Goal: Task Accomplishment & Management: Manage account settings

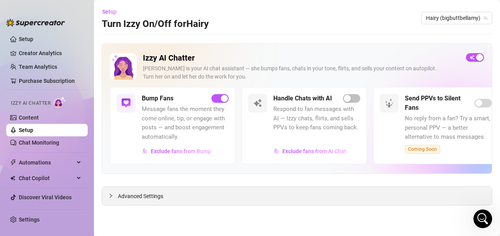
click at [128, 198] on span "Advanced Settings" at bounding box center [140, 196] width 45 height 9
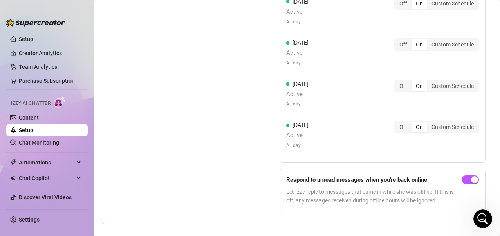
scroll to position [898, 0]
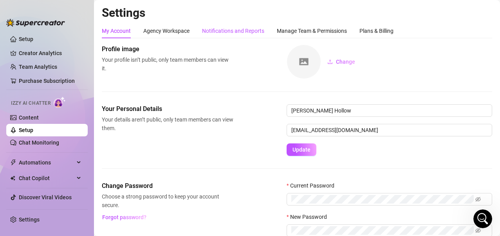
click at [249, 34] on div "Notifications and Reports" at bounding box center [233, 31] width 62 height 9
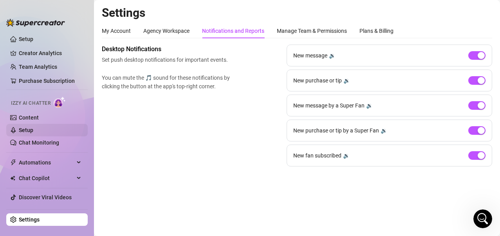
click at [19, 130] on link "Setup" at bounding box center [26, 130] width 14 height 6
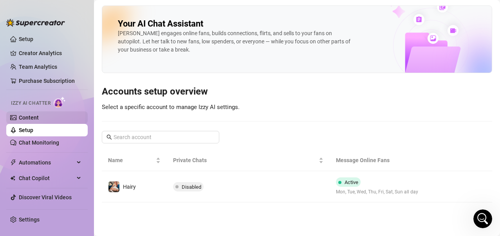
click at [24, 120] on link "Content" at bounding box center [29, 118] width 20 height 6
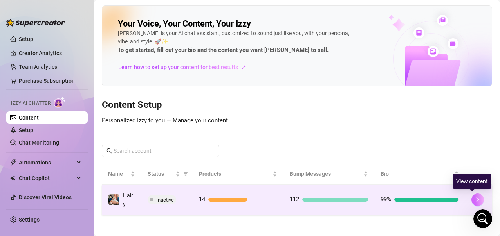
click at [475, 197] on icon "right" at bounding box center [477, 199] width 5 height 5
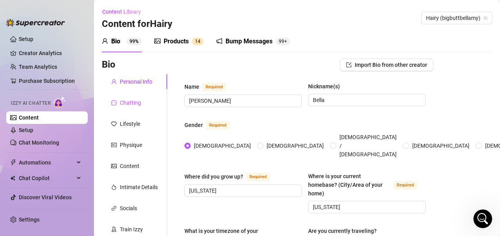
click at [136, 104] on div "Chatting" at bounding box center [130, 103] width 21 height 9
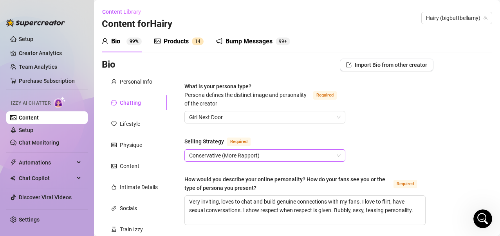
click at [334, 157] on span "Conservative (More Rapport)" at bounding box center [265, 156] width 152 height 12
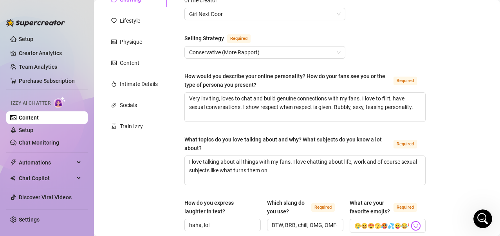
scroll to position [79, 0]
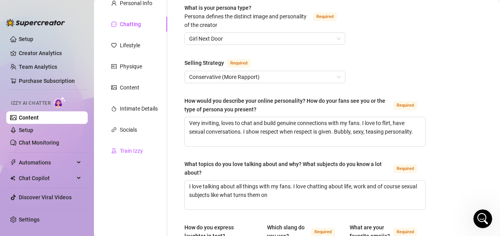
click at [137, 149] on div "Train Izzy" at bounding box center [131, 151] width 23 height 9
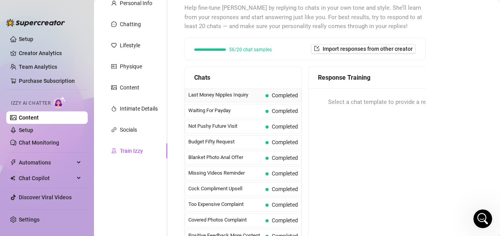
click at [243, 97] on span "Last Money Nipples Inquiry" at bounding box center [225, 95] width 74 height 8
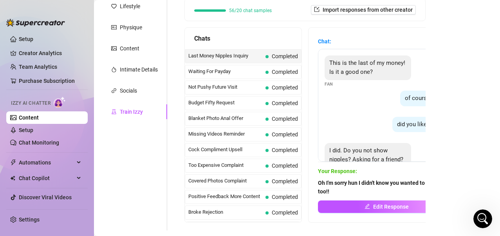
scroll to position [32, 0]
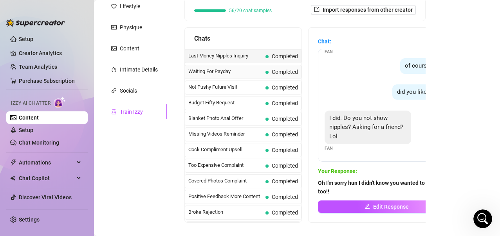
click at [241, 72] on span "Waiting For Payday" at bounding box center [225, 72] width 74 height 8
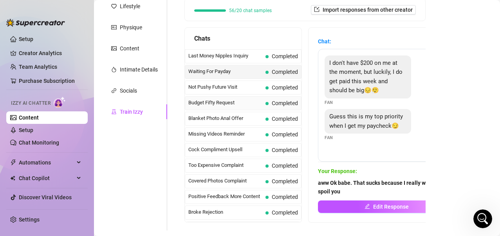
click at [243, 104] on span "Budget Fifty Request" at bounding box center [225, 103] width 74 height 8
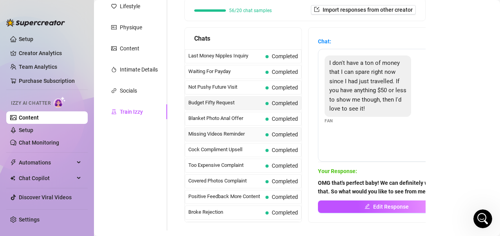
click at [226, 136] on span "Missing Videos Reminder" at bounding box center [225, 134] width 74 height 8
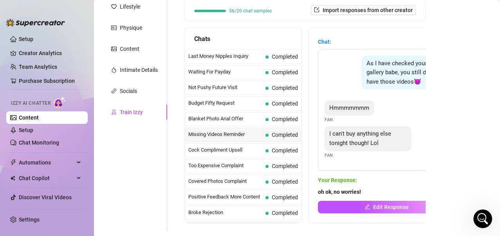
scroll to position [118, 0]
click at [374, 191] on span "oh ok, no worries!" at bounding box center [386, 192] width 137 height 9
drag, startPoint x: 402, startPoint y: 74, endPoint x: 386, endPoint y: 73, distance: 16.5
click at [386, 73] on span "As I have checked your gallery babe, you still don't have those videos😈" at bounding box center [400, 72] width 69 height 25
click at [350, 79] on div "As I have checked your gallery babe, you still don't have those videos😈 Creator" at bounding box center [387, 76] width 124 height 41
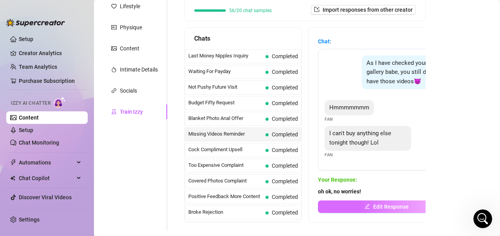
click at [366, 205] on icon "edit" at bounding box center [366, 206] width 5 height 5
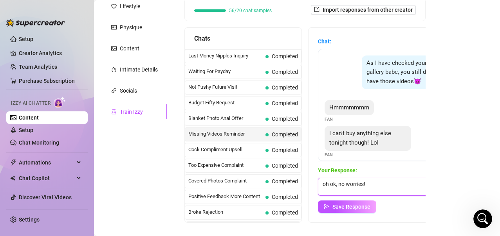
click at [379, 184] on textarea "oh ok, no worries!" at bounding box center [386, 187] width 137 height 18
type textarea "o"
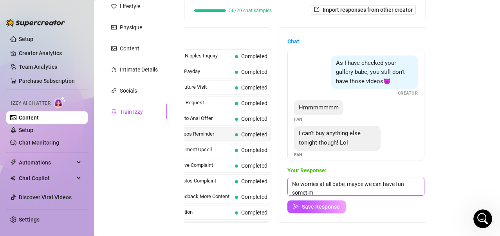
scroll to position [0, 0]
type textarea "No worries at all babe, maybe we can have fun sometime soon?"
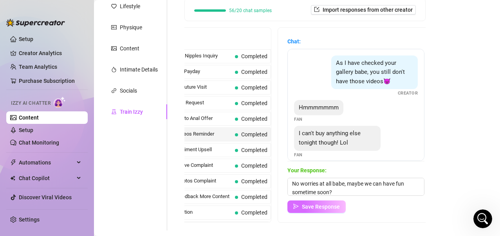
click at [319, 207] on span "Save Response" at bounding box center [321, 207] width 38 height 6
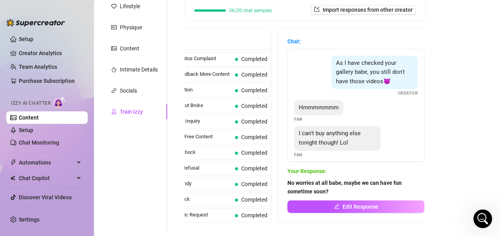
scroll to position [127, 0]
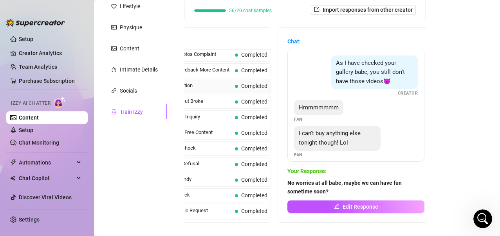
click at [210, 90] on span "Broke Rejection" at bounding box center [195, 86] width 74 height 8
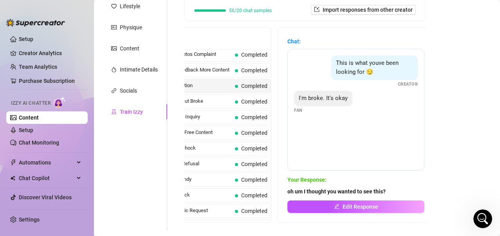
click at [387, 190] on span "oh um I thought you wanted to see this?" at bounding box center [355, 192] width 137 height 9
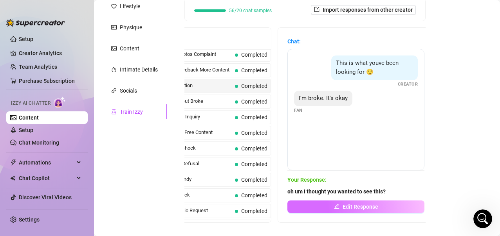
click at [382, 210] on button "Edit Response" at bounding box center [355, 207] width 137 height 13
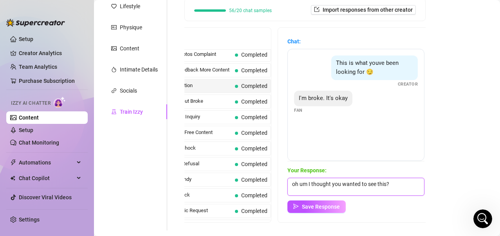
click at [393, 186] on textarea "oh um I thought you wanted to see this?" at bounding box center [355, 187] width 137 height 18
type textarea "o"
type textarea "Let's just enjoy this moment together, okay? We can keep things flirty and fun …"
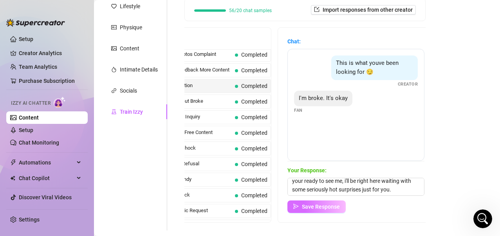
click at [337, 209] on span "Save Response" at bounding box center [321, 207] width 38 height 6
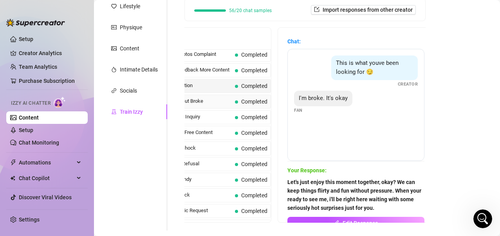
click at [211, 105] on span "Interested But Broke" at bounding box center [195, 101] width 74 height 8
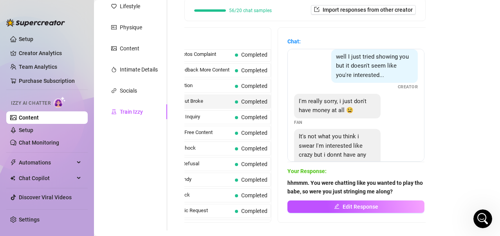
scroll to position [0, 0]
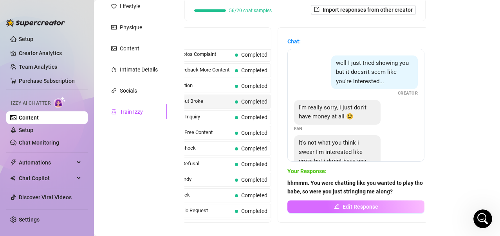
click at [357, 212] on button "Edit Response" at bounding box center [355, 207] width 137 height 13
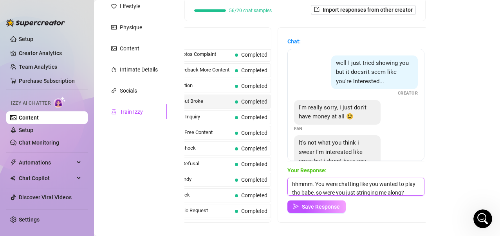
drag, startPoint x: 400, startPoint y: 193, endPoint x: 290, endPoint y: 176, distance: 111.7
click at [290, 176] on div "Your Response: hhmmm. You were chatting like you wanted to play tho babe, so we…" at bounding box center [355, 189] width 137 height 47
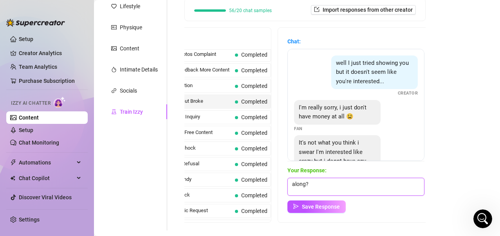
click at [315, 189] on textarea "along?" at bounding box center [355, 187] width 137 height 18
type textarea "a"
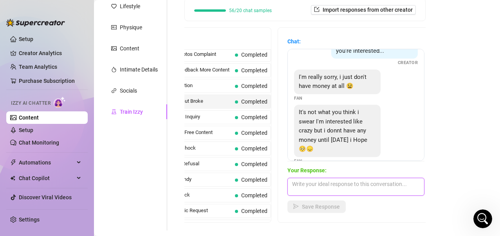
scroll to position [39, 0]
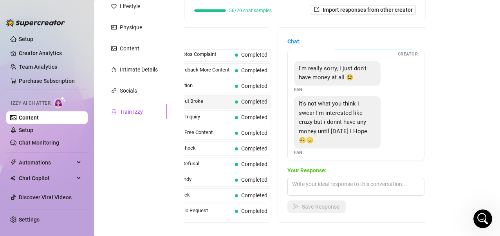
click at [446, 148] on div "Bio Import Bio from other creator Personal Info Chatting Lifestyle Physique Con…" at bounding box center [297, 108] width 390 height 335
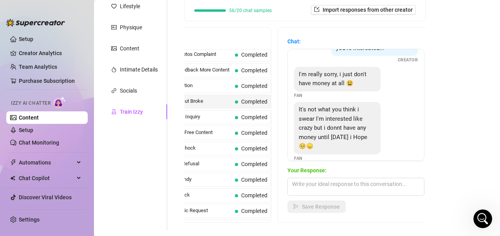
scroll to position [44, 0]
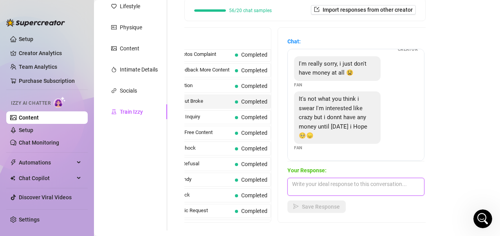
click at [355, 191] on textarea at bounding box center [355, 187] width 137 height 18
click at [356, 186] on textarea at bounding box center [355, 187] width 137 height 18
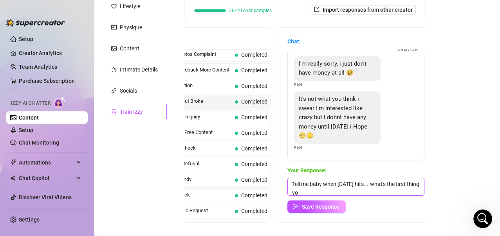
scroll to position [0, 0]
type textarea "Tell me baby when [DATE] hits....what's the first thing you'd ask me to do for …"
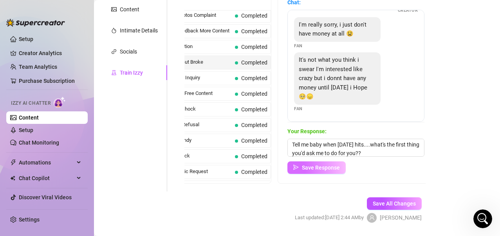
click at [327, 171] on span "Save Response" at bounding box center [321, 168] width 38 height 6
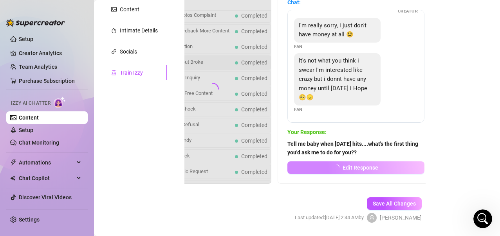
scroll to position [43, 0]
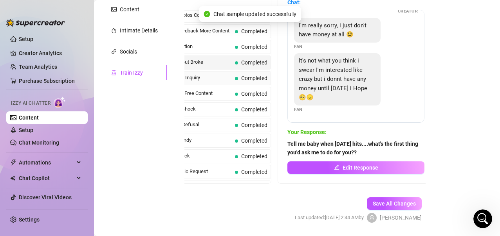
click at [210, 82] on span "VIP Content Inquiry" at bounding box center [195, 78] width 74 height 8
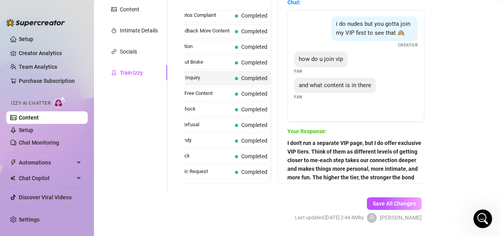
scroll to position [181, 0]
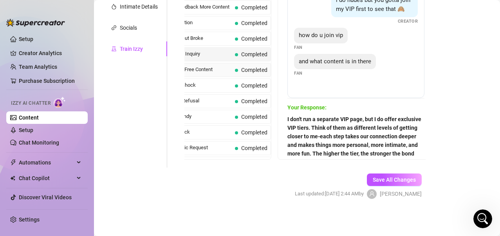
click at [206, 74] on span "Demanding Free Content" at bounding box center [195, 70] width 74 height 8
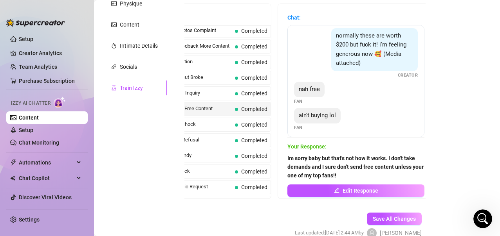
scroll to position [95, 0]
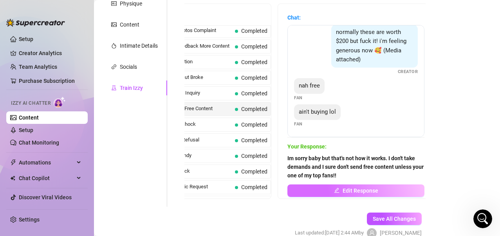
click at [368, 190] on span "Edit Response" at bounding box center [361, 191] width 36 height 6
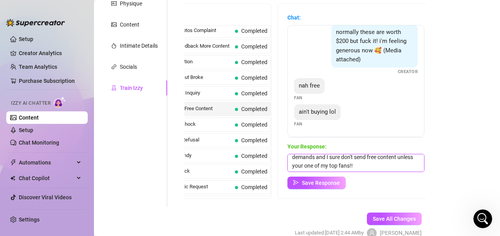
scroll to position [0, 0]
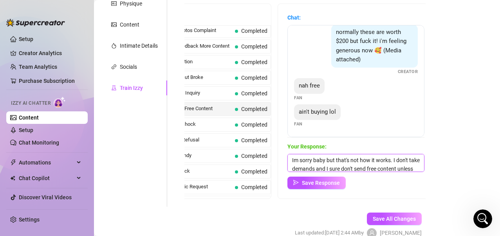
drag, startPoint x: 374, startPoint y: 165, endPoint x: 287, endPoint y: 157, distance: 87.3
click at [287, 157] on div "Chat: i was promised nudes for this Fan nudes or at least topless Fan give me s…" at bounding box center [356, 101] width 156 height 195
type textarea "sorry baby, I'm giving you what you paid for. If you want to see more you have …"
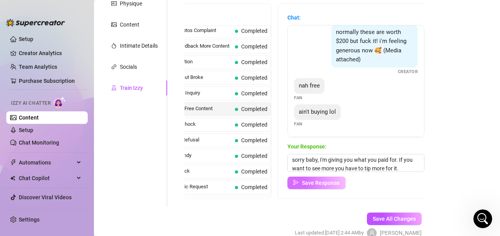
click at [319, 185] on span "Save Response" at bounding box center [321, 183] width 38 height 6
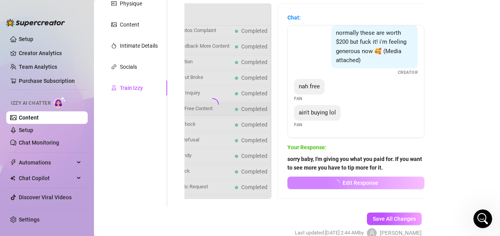
scroll to position [94, 0]
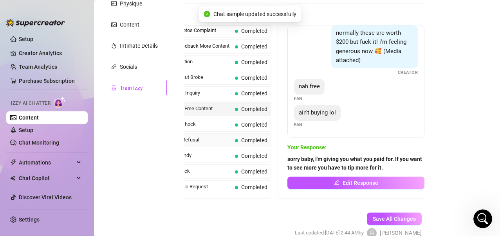
click at [197, 144] on span "Bikini Pics Refusal" at bounding box center [195, 140] width 74 height 8
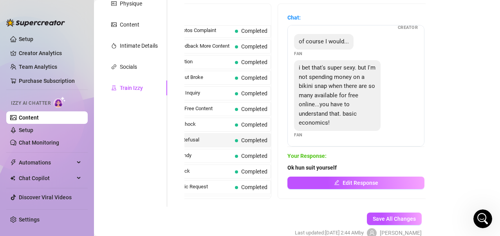
scroll to position [53, 0]
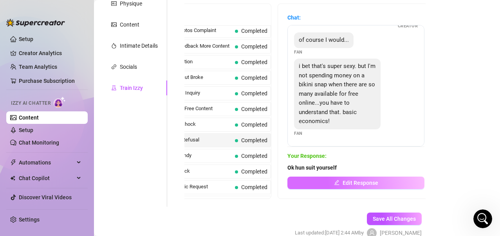
click at [354, 180] on span "Edit Response" at bounding box center [361, 183] width 36 height 6
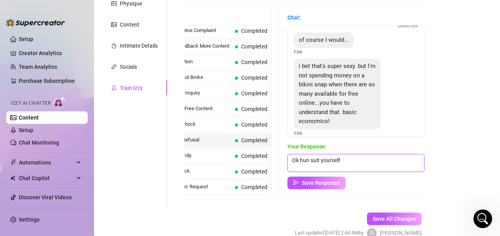
drag, startPoint x: 353, startPoint y: 160, endPoint x: 284, endPoint y: 160, distance: 68.9
click at [284, 160] on div "Chat: Hahaha well it's a good thing I've been in perfect bikini weather lately …" at bounding box center [356, 101] width 156 height 195
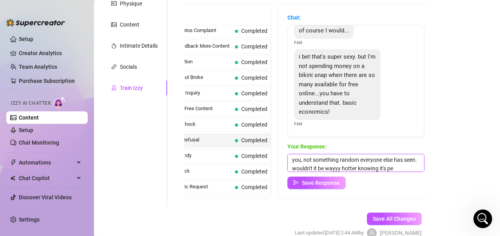
scroll to position [35, 0]
type textarea "ooooo I get it baby. there's tons of free stuff online....but none of it is me.…"
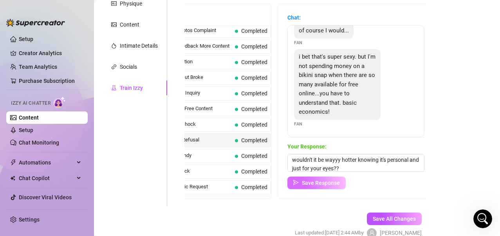
click at [327, 186] on span "Save Response" at bounding box center [321, 183] width 38 height 6
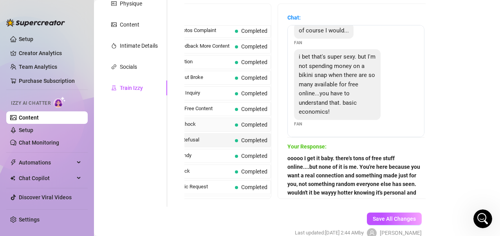
click at [203, 128] on span "Sets Price Shock" at bounding box center [195, 125] width 74 height 8
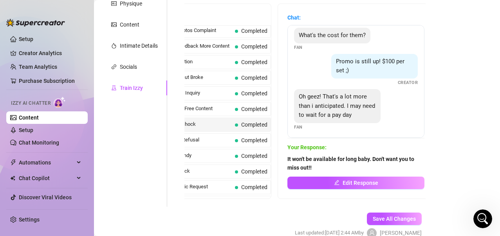
scroll to position [41, 0]
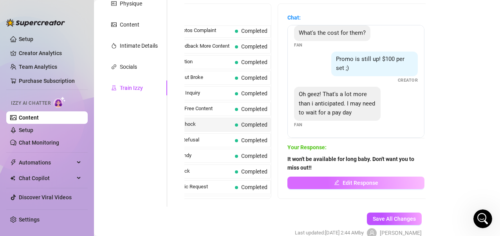
click at [359, 184] on span "Edit Response" at bounding box center [361, 183] width 36 height 6
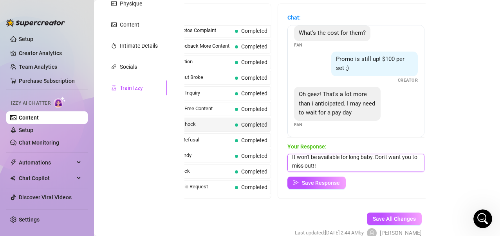
scroll to position [0, 0]
drag, startPoint x: 330, startPoint y: 168, endPoint x: 286, endPoint y: 155, distance: 45.4
click at [286, 155] on div "Chat: You missed 4 sets, are you getting them all? Creator What's the cost for …" at bounding box center [356, 101] width 156 height 195
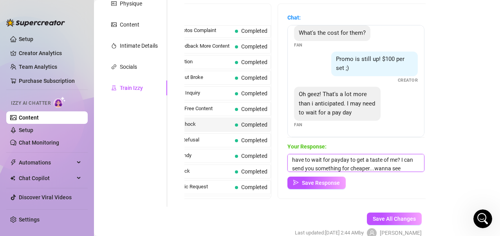
scroll to position [26, 0]
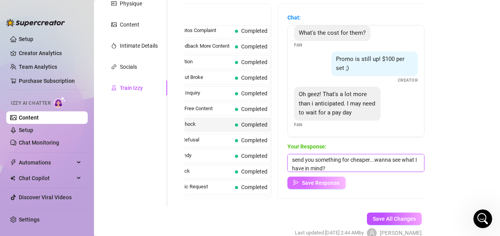
type textarea "Hehehe I get it babe. no worries at all!! How about I send you something naught…"
click at [316, 180] on span "Save Response" at bounding box center [321, 183] width 38 height 6
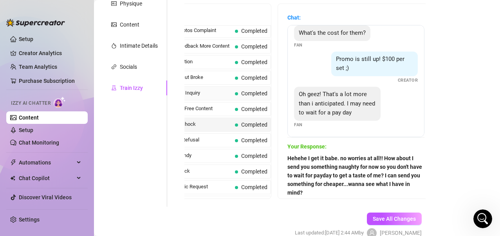
click at [198, 101] on div "VIP Content Inquiry Completed" at bounding box center [212, 94] width 117 height 14
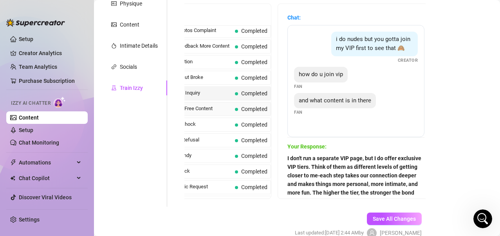
click at [195, 113] on span "Demanding Free Content" at bounding box center [195, 109] width 74 height 8
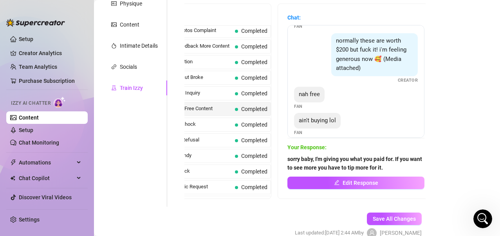
scroll to position [94, 0]
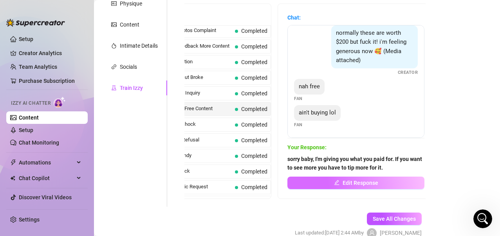
click at [348, 182] on span "Edit Response" at bounding box center [361, 183] width 36 height 6
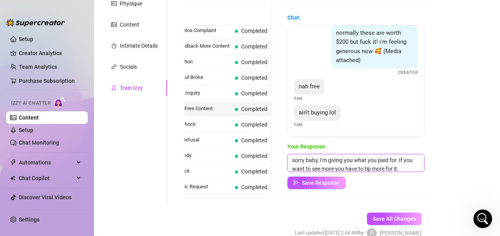
scroll to position [3, 0]
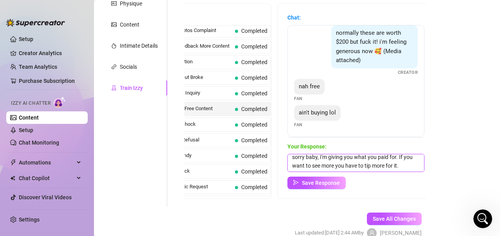
drag, startPoint x: 293, startPoint y: 159, endPoint x: 398, endPoint y: 173, distance: 106.3
click at [398, 175] on div "Your Response: sorry baby, I'm giving you what you paid for. If you want to see…" at bounding box center [355, 166] width 137 height 47
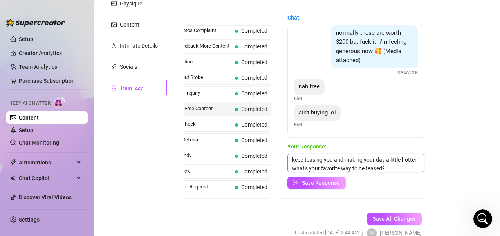
scroll to position [26, 0]
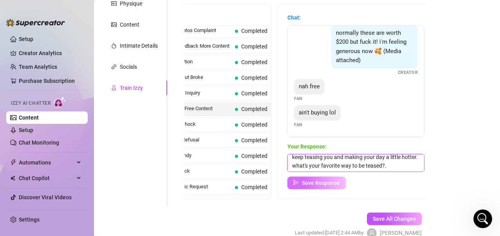
type textarea "Haha fair enough babe I'll save my best stuff for the ones who are ready to spo…"
click at [326, 188] on button "Save Response" at bounding box center [316, 183] width 58 height 13
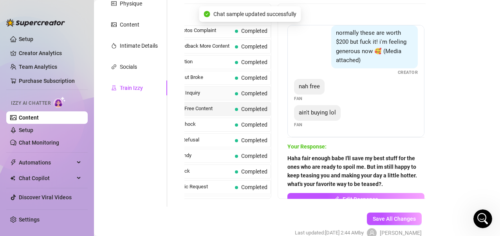
click at [211, 97] on span "VIP Content Inquiry" at bounding box center [195, 93] width 74 height 8
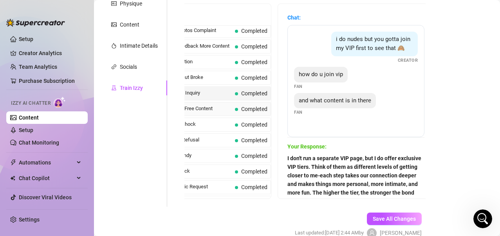
click at [210, 113] on span "Demanding Free Content" at bounding box center [195, 109] width 74 height 8
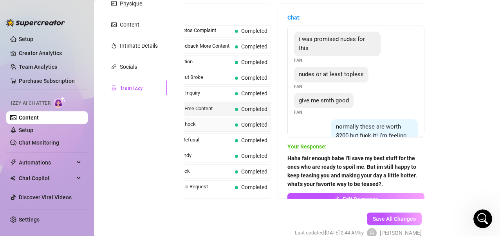
click at [205, 128] on span "Sets Price Shock" at bounding box center [195, 125] width 74 height 8
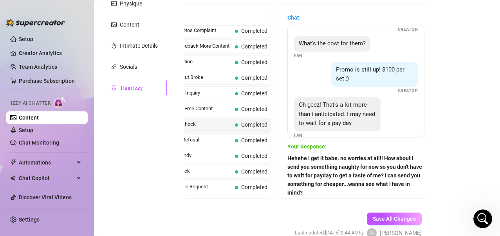
scroll to position [42, 0]
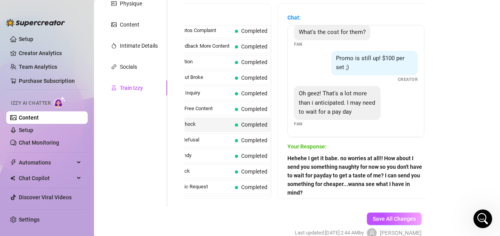
click at [198, 128] on span "Sets Price Shock" at bounding box center [195, 125] width 74 height 8
click at [191, 128] on span "Sets Price Shock" at bounding box center [195, 125] width 74 height 8
click at [197, 144] on span "Bikini Pics Refusal" at bounding box center [195, 140] width 74 height 8
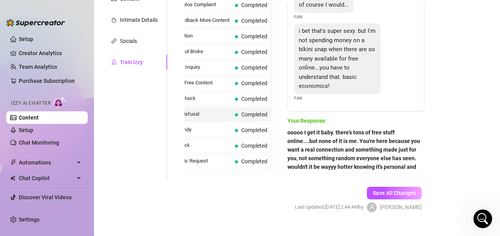
scroll to position [181, 0]
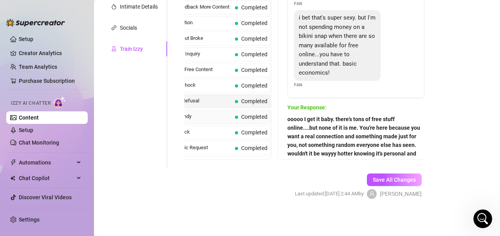
click at [214, 121] on span "Feeling Spendy" at bounding box center [195, 117] width 74 height 8
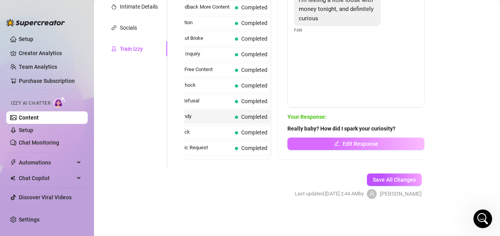
click at [366, 145] on span "Edit Response" at bounding box center [361, 144] width 36 height 6
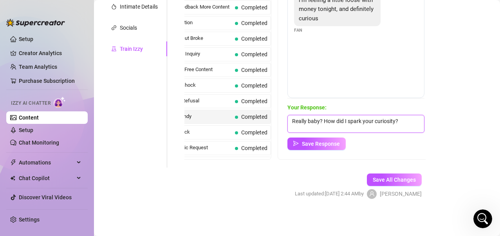
drag, startPoint x: 404, startPoint y: 121, endPoint x: 270, endPoint y: 124, distance: 134.7
click at [270, 124] on div "Chats Last Money Nipples Inquiry Completed Waiting For Payday Completed Not Pus…" at bounding box center [304, 62] width 241 height 196
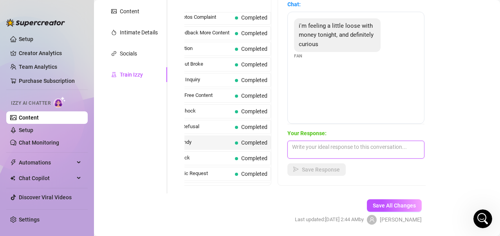
scroll to position [142, 0]
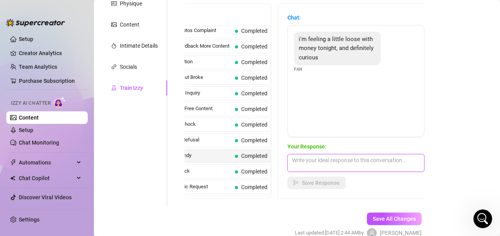
click at [352, 162] on textarea at bounding box center [355, 163] width 137 height 18
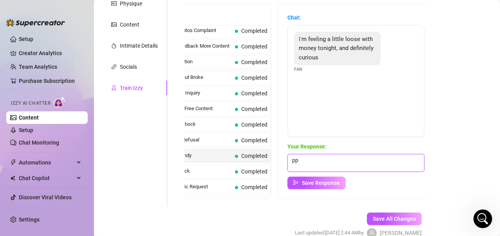
type textarea "p"
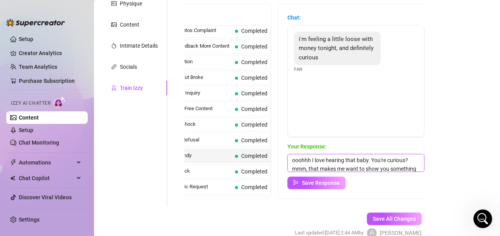
scroll to position [20, 0]
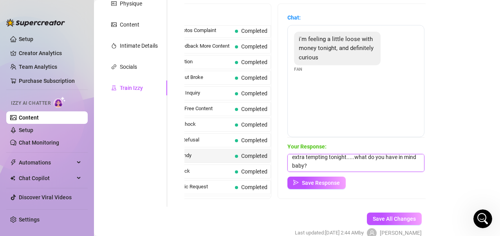
drag, startPoint x: 352, startPoint y: 167, endPoint x: 283, endPoint y: 168, distance: 69.7
click at [283, 168] on div "Chat: i'm feeling a little loose with money tonight, and definitely curious Fan…" at bounding box center [356, 101] width 156 height 195
type textarea "ooohhh I love hearing that baby. You're curious? mmm, that makes me want to sho…"
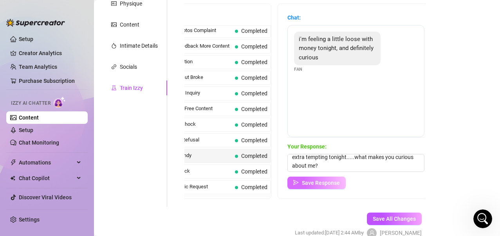
click at [330, 185] on span "Save Response" at bounding box center [321, 183] width 38 height 6
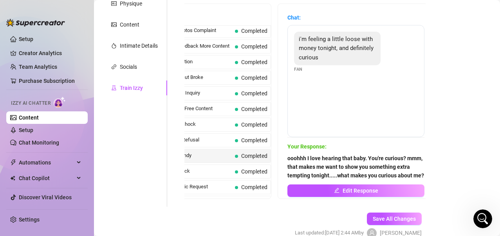
scroll to position [181, 0]
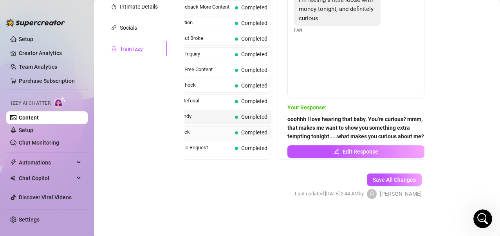
click at [213, 136] on span "Arousal Check" at bounding box center [195, 132] width 74 height 8
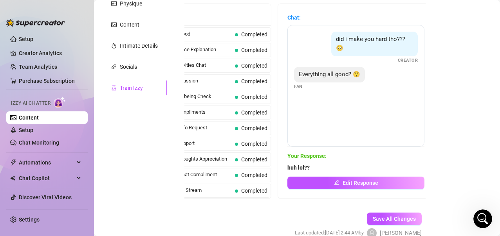
scroll to position [717, 0]
click at [241, 189] on span "Completed" at bounding box center [254, 191] width 26 height 6
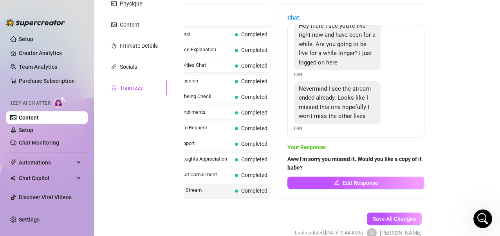
scroll to position [17, 0]
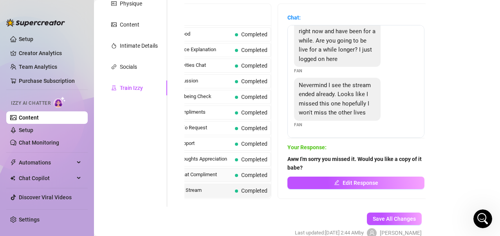
click at [237, 180] on span "Completed" at bounding box center [251, 175] width 32 height 9
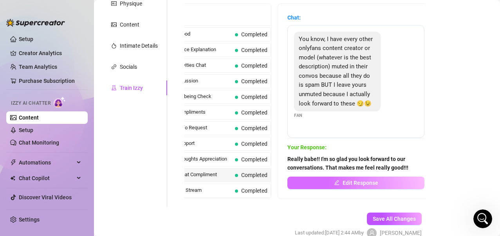
click at [372, 186] on span "Edit Response" at bounding box center [361, 183] width 36 height 6
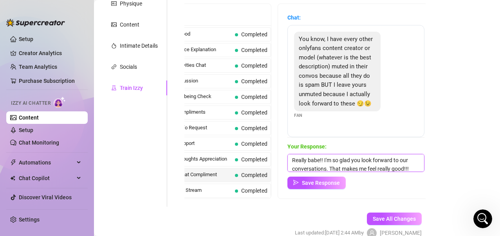
click at [413, 167] on textarea "Really babe!! I'm so glad you look forward to our conversations. That makes me …" at bounding box center [355, 163] width 137 height 18
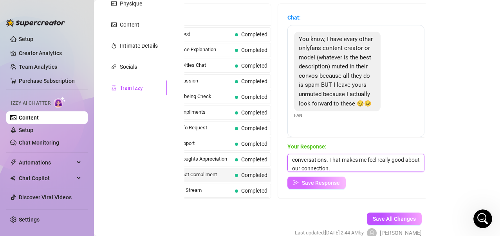
type textarea "Really babe!! I'm so glad you look forward to our conversations. That makes me …"
click at [319, 184] on span "Save Response" at bounding box center [321, 183] width 38 height 6
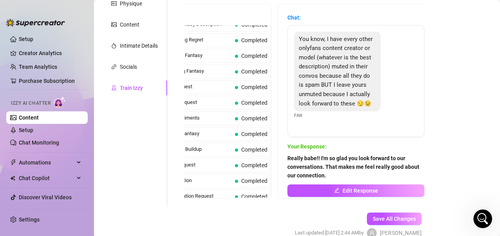
scroll to position [287, 0]
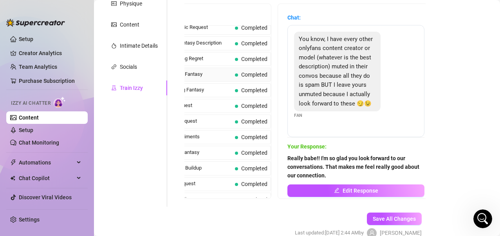
click at [217, 78] on span "Hotel Room Fantasy" at bounding box center [195, 74] width 74 height 8
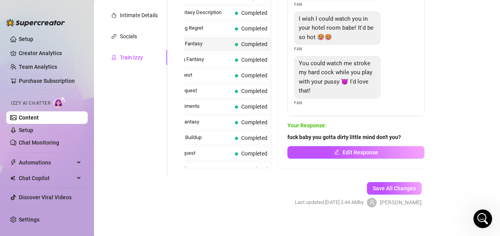
scroll to position [181, 0]
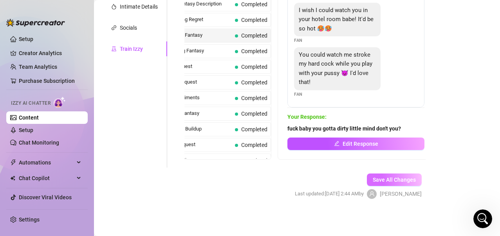
click at [382, 184] on button "Save All Changes" at bounding box center [394, 180] width 55 height 13
click at [33, 132] on link "Setup" at bounding box center [26, 130] width 14 height 6
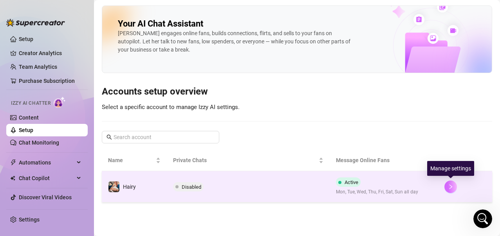
click at [452, 189] on icon "right" at bounding box center [450, 186] width 5 height 5
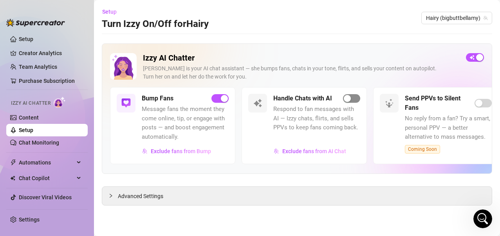
click at [350, 98] on div "button" at bounding box center [347, 98] width 7 height 7
click at [354, 101] on div "button" at bounding box center [355, 98] width 7 height 7
click at [480, 58] on div "button" at bounding box center [479, 57] width 7 height 7
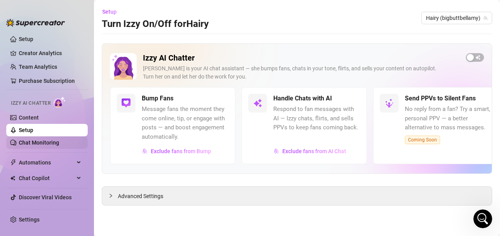
click at [26, 141] on link "Chat Monitoring" at bounding box center [39, 143] width 40 height 6
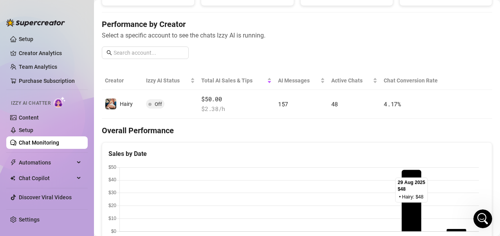
scroll to position [82, 0]
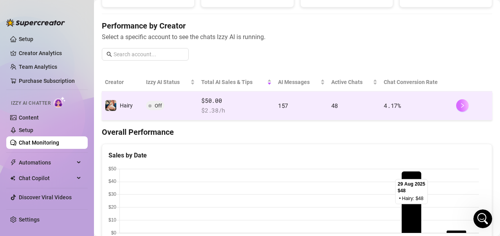
click at [456, 110] on button "button" at bounding box center [462, 105] width 13 height 13
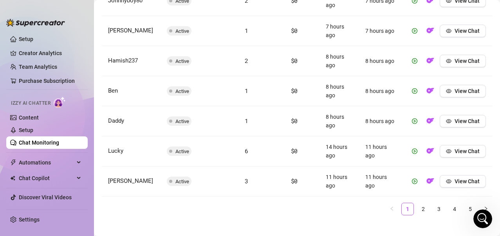
scroll to position [430, 0]
